Goal: Task Accomplishment & Management: Use online tool/utility

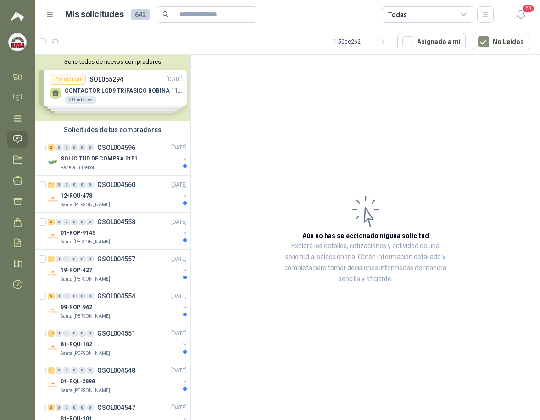
click at [123, 83] on div "Solicitudes de nuevos compradores Por cotizar SOL055294 [DATE] CONTACTOR LCD9 T…" at bounding box center [113, 88] width 156 height 67
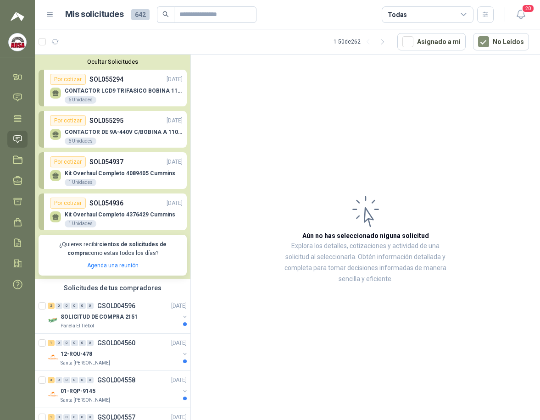
click at [114, 87] on div "CONTACTOR LCD9 TRIFASICO BOBINA 110V VAC 6 Unidades" at bounding box center [116, 94] width 133 height 19
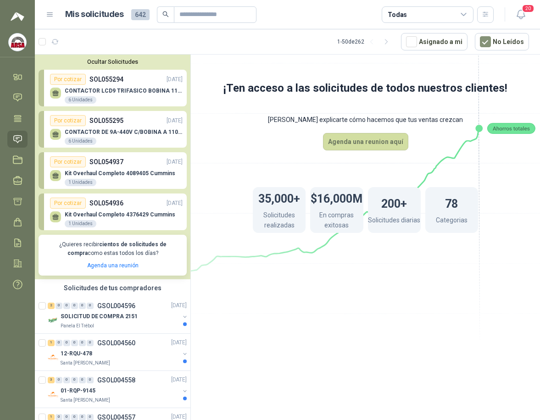
click at [106, 83] on p "SOL055294" at bounding box center [106, 79] width 34 height 10
click at [123, 128] on div "CONTACTOR DE 9A-440V C/BOBINA A 110V - LC1D10 6 Unidades" at bounding box center [116, 135] width 133 height 19
click at [20, 203] on icon at bounding box center [18, 202] width 10 height 10
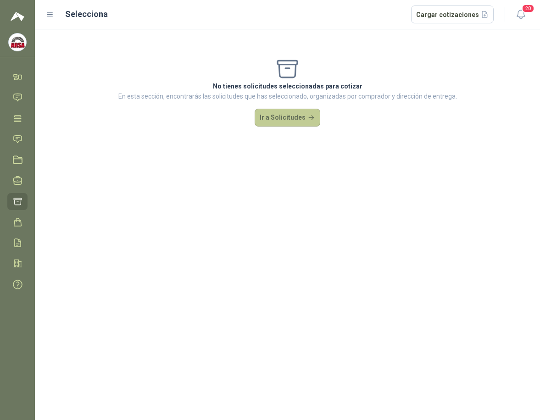
click at [294, 120] on button "Ir a Solicitudes" at bounding box center [288, 118] width 66 height 18
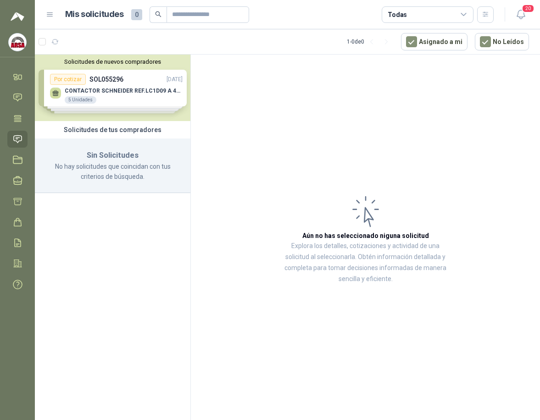
click at [84, 89] on div "Solicitudes de nuevos compradores Por cotizar SOL055296 [DATE] CONTACTOR [PERSO…" at bounding box center [113, 88] width 156 height 67
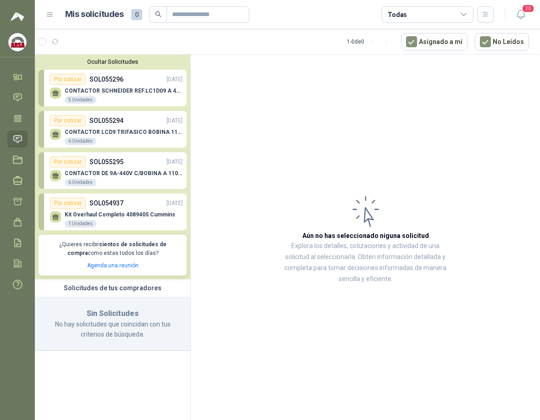
click at [402, 41] on div "1 - 0 de 0 Asignado a mi No Leídos" at bounding box center [438, 41] width 182 height 17
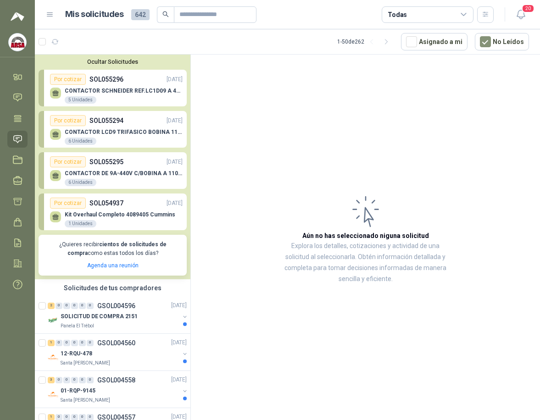
click at [125, 82] on div "Por cotizar SOL055296 [DATE]" at bounding box center [116, 79] width 133 height 11
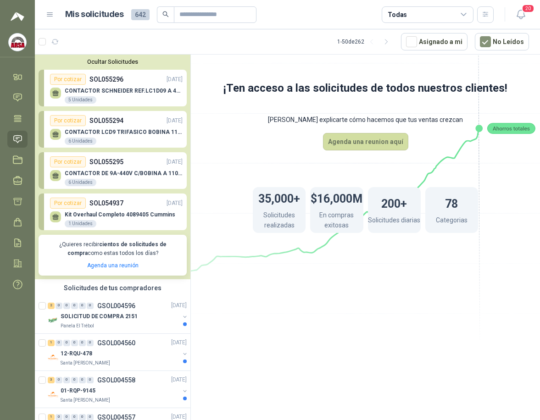
click at [89, 128] on div "CONTACTOR LCD9 TRIFASICO BOBINA 110V VAC 6 Unidades" at bounding box center [116, 135] width 133 height 19
click at [127, 173] on p "CONTACTOR DE 9A-440V C/BOBINA A 110V - LC1D10" at bounding box center [124, 173] width 118 height 6
click at [11, 158] on link "Licitaciones" at bounding box center [17, 159] width 20 height 17
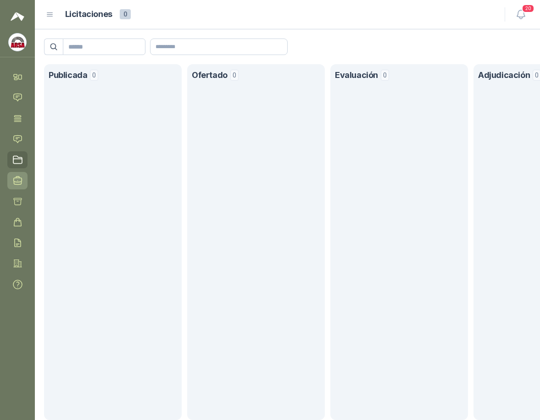
click at [19, 183] on icon at bounding box center [18, 181] width 10 height 10
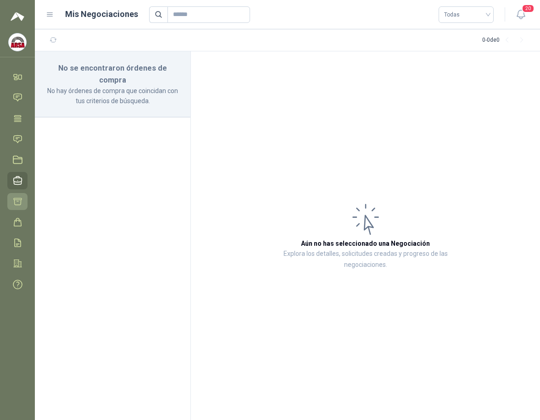
click at [19, 201] on icon at bounding box center [18, 202] width 10 height 10
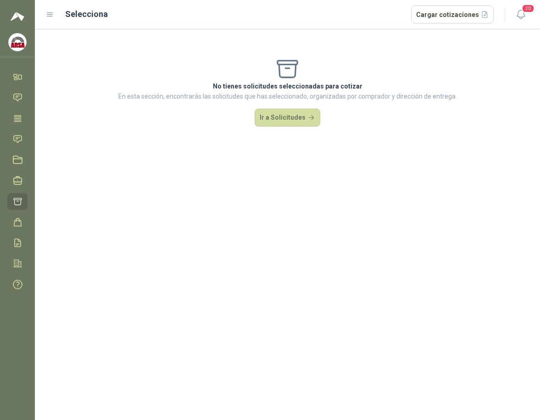
click at [47, 12] on icon at bounding box center [50, 15] width 8 height 8
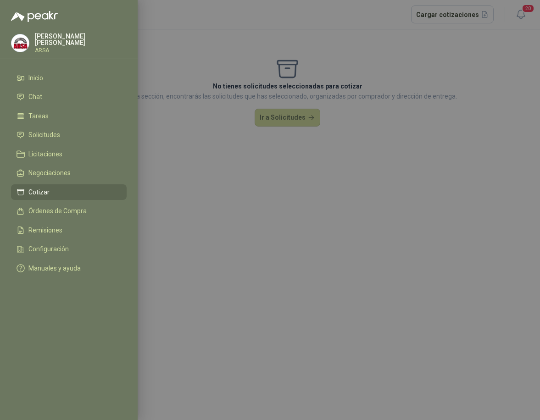
click at [354, 89] on div at bounding box center [270, 210] width 540 height 420
